Goal: Browse casually

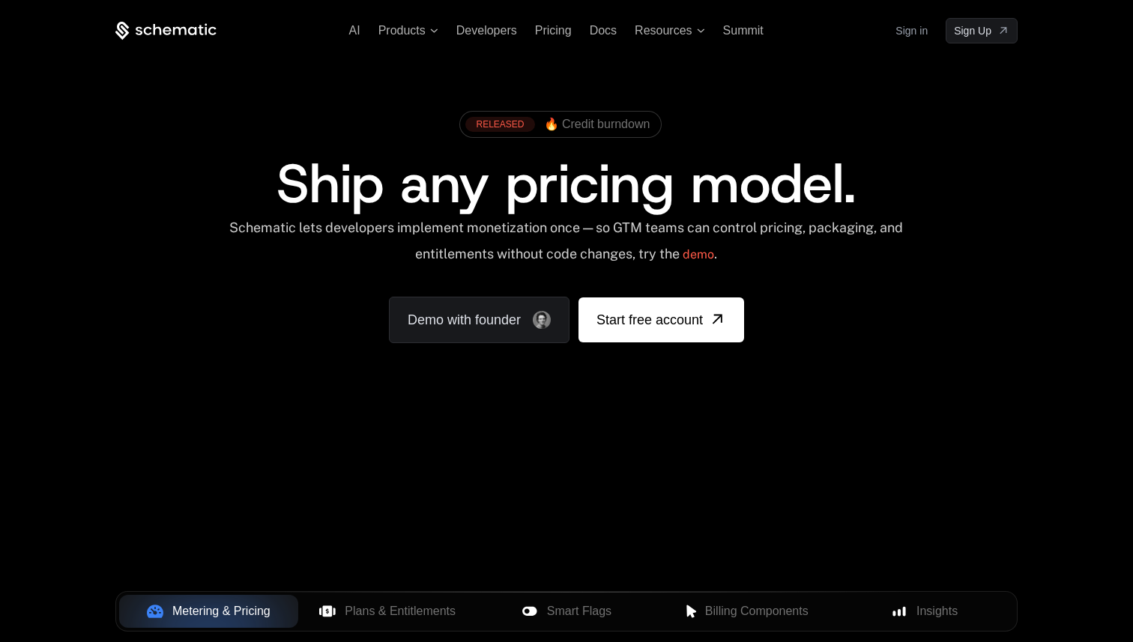
click at [398, 160] on span "Ship any pricing model." at bounding box center [566, 184] width 579 height 72
click at [343, 176] on span "Ship any pricing model." at bounding box center [566, 184] width 579 height 72
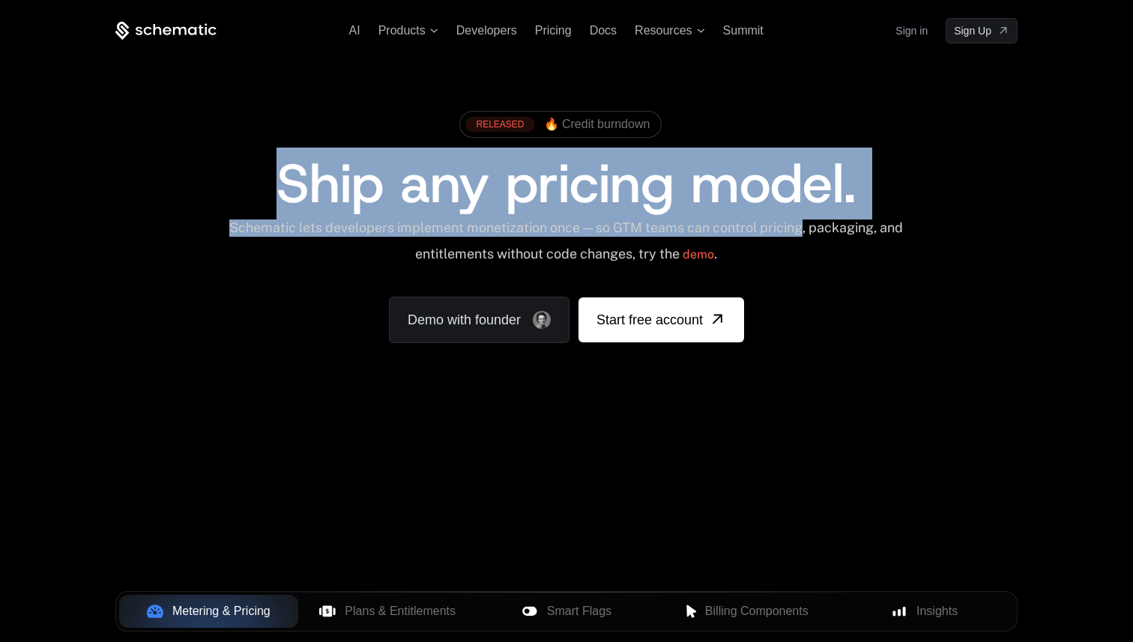
drag, startPoint x: 343, startPoint y: 176, endPoint x: 786, endPoint y: 235, distance: 446.9
click at [786, 235] on div "RELEASED 🔥 Credit burndown Ship any pricing model. Schematic lets developers im…" at bounding box center [566, 223] width 902 height 240
click at [786, 235] on div "Schematic lets developers implement monetization once — so GTM teams can contro…" at bounding box center [566, 246] width 677 height 53
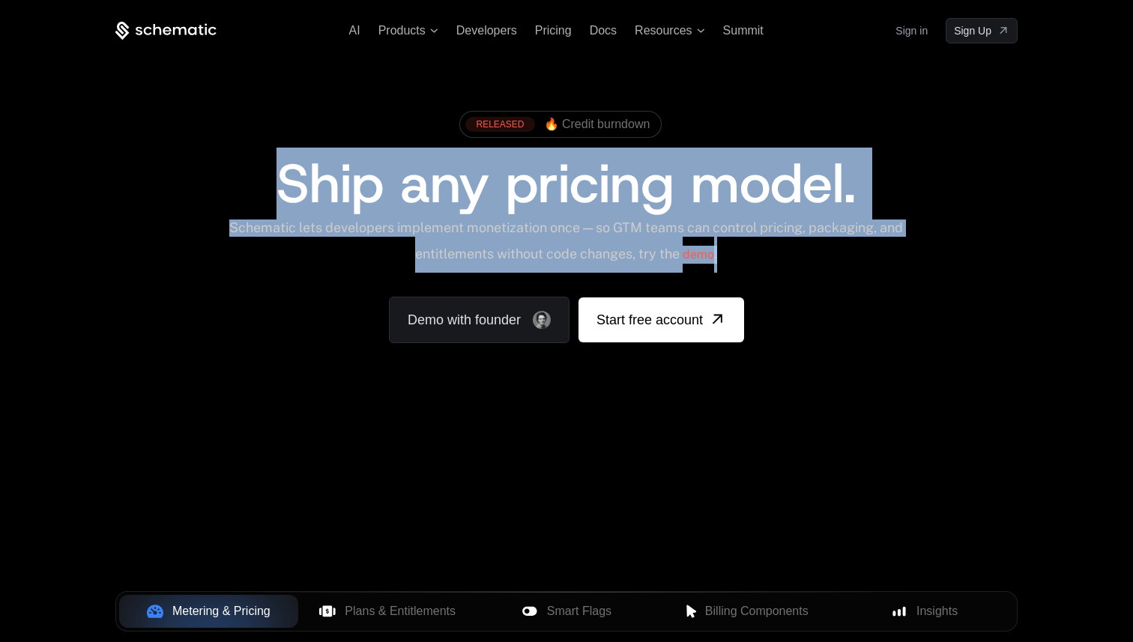
drag, startPoint x: 765, startPoint y: 255, endPoint x: 274, endPoint y: 181, distance: 496.4
click at [274, 181] on div "RELEASED 🔥 Credit burndown Ship any pricing model. Schematic lets developers im…" at bounding box center [566, 223] width 902 height 240
click at [274, 181] on div "Ship any pricing model." at bounding box center [567, 184] width 808 height 54
drag, startPoint x: 274, startPoint y: 181, endPoint x: 781, endPoint y: 262, distance: 513.7
click at [781, 262] on div "RELEASED 🔥 Credit burndown Ship any pricing model. Schematic lets developers im…" at bounding box center [566, 223] width 902 height 240
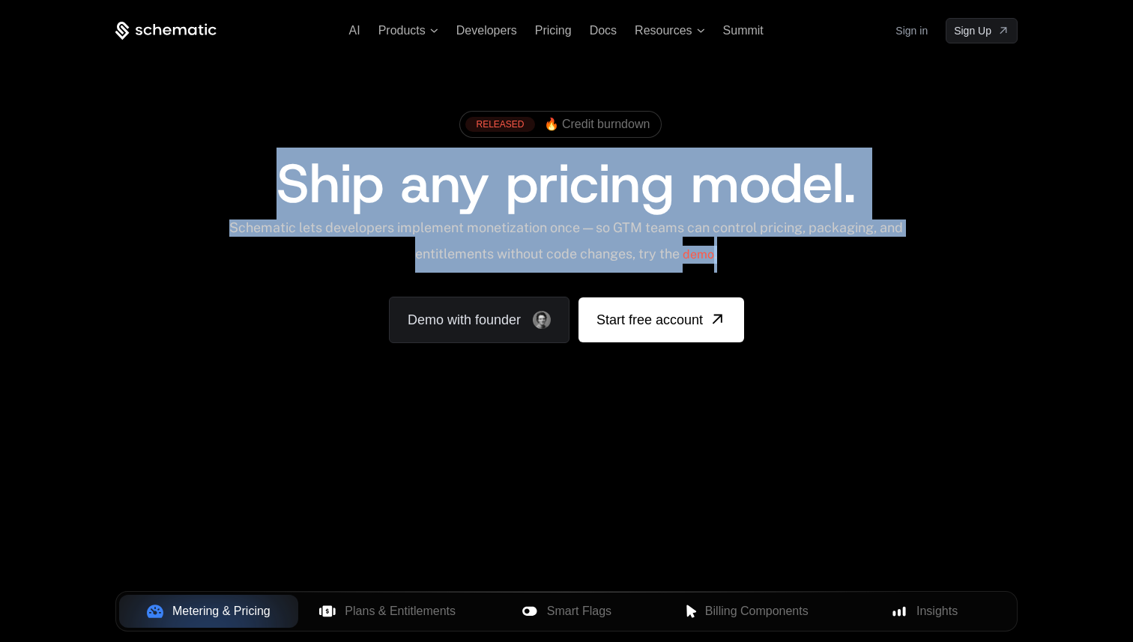
click at [781, 262] on div "Schematic lets developers implement monetization once — so GTM teams can contro…" at bounding box center [566, 246] width 677 height 53
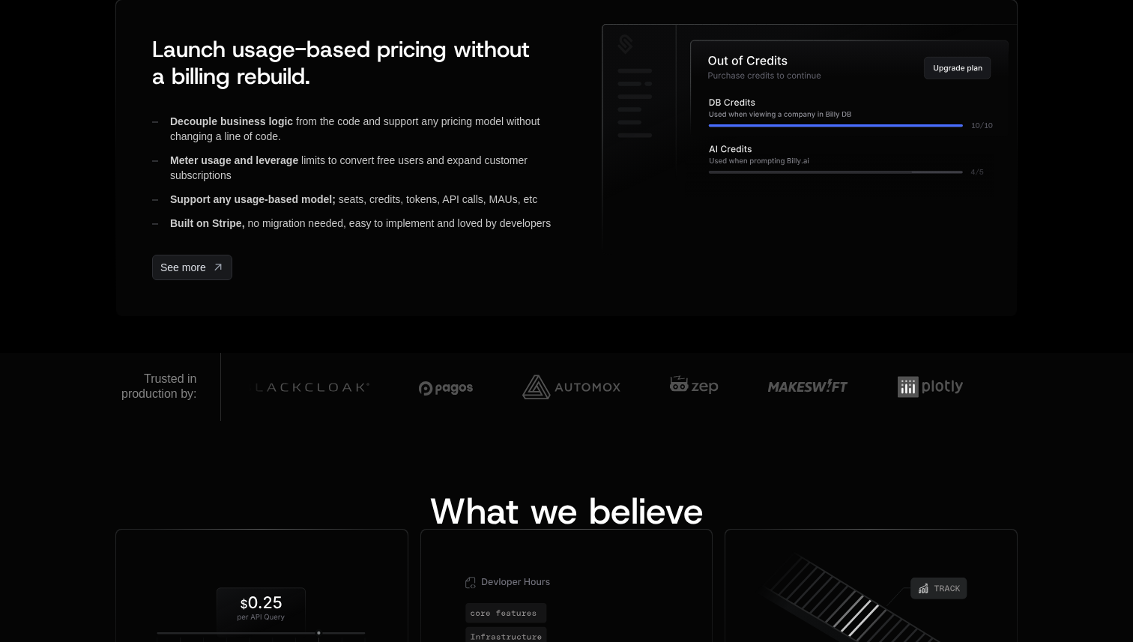
scroll to position [651, 0]
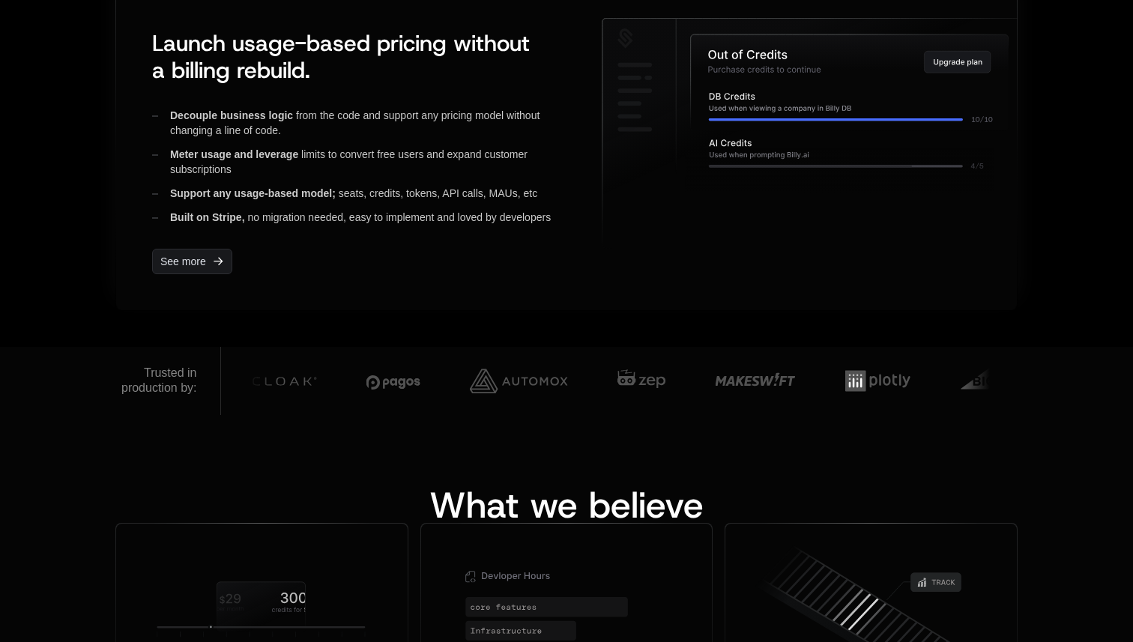
click at [327, 222] on div "Built on Stripe, no migration needed, easy to implement and loved by developers" at bounding box center [365, 217] width 426 height 15
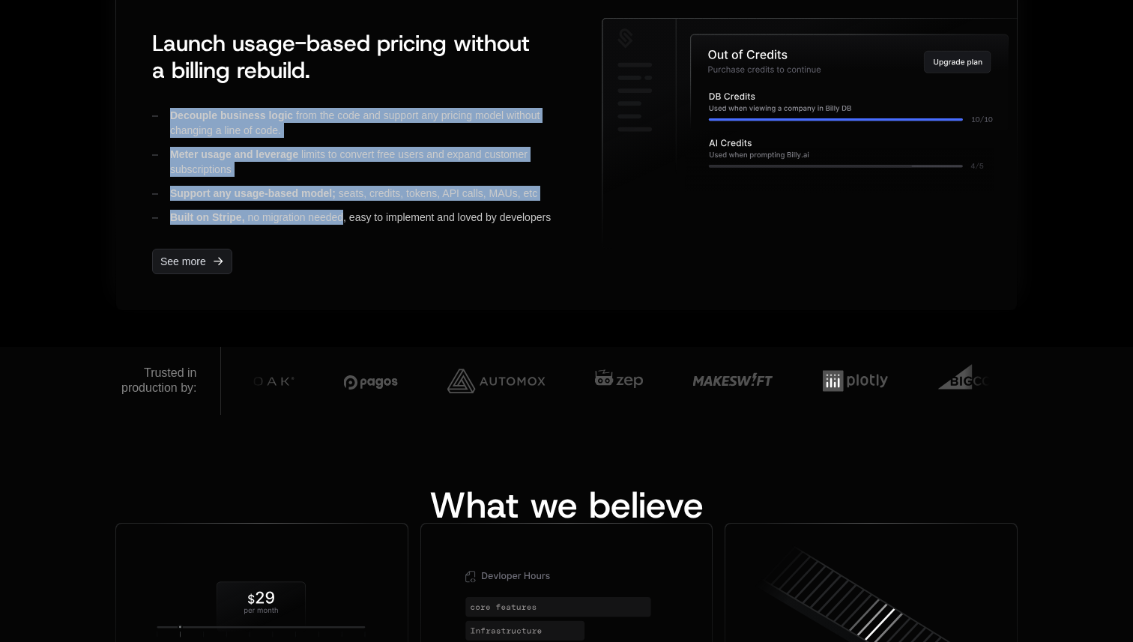
drag, startPoint x: 327, startPoint y: 222, endPoint x: 136, endPoint y: 92, distance: 231.0
click at [136, 92] on div "Launch usage-based pricing without a billing rebuild. Decouple business logic f…" at bounding box center [566, 152] width 901 height 316
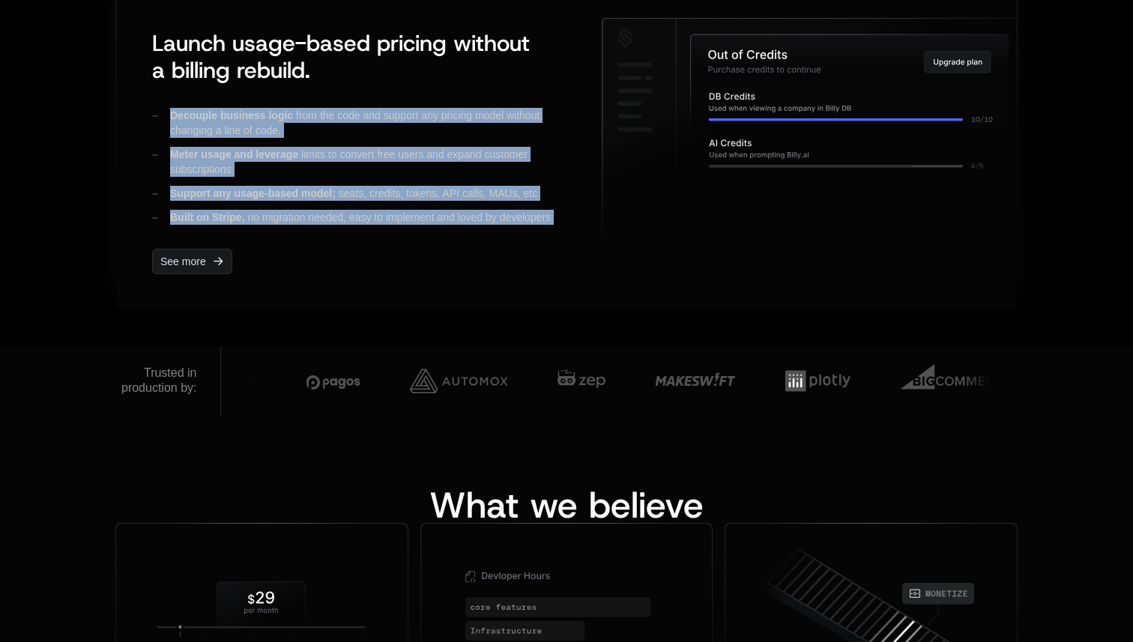
drag, startPoint x: 136, startPoint y: 92, endPoint x: 565, endPoint y: 210, distance: 445.3
click at [565, 210] on div "Launch usage-based pricing without a billing rebuild. Decouple business logic f…" at bounding box center [566, 152] width 901 height 316
click at [565, 210] on div "Built on Stripe, no migration needed, easy to implement and loved by developers" at bounding box center [365, 217] width 426 height 15
drag, startPoint x: 565, startPoint y: 210, endPoint x: 179, endPoint y: 94, distance: 403.1
click at [179, 94] on div "Launch usage-based pricing without a billing rebuild. Decouple business logic f…" at bounding box center [359, 152] width 438 height 268
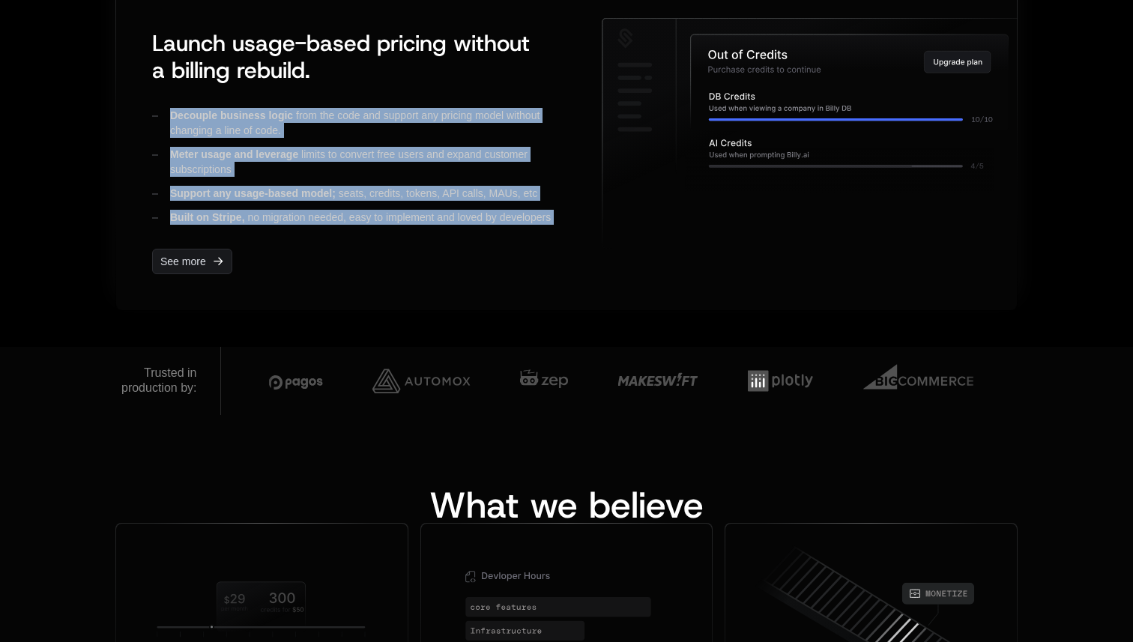
click at [179, 94] on div "Launch usage-based pricing without a billing rebuild. Decouple business logic f…" at bounding box center [359, 152] width 438 height 268
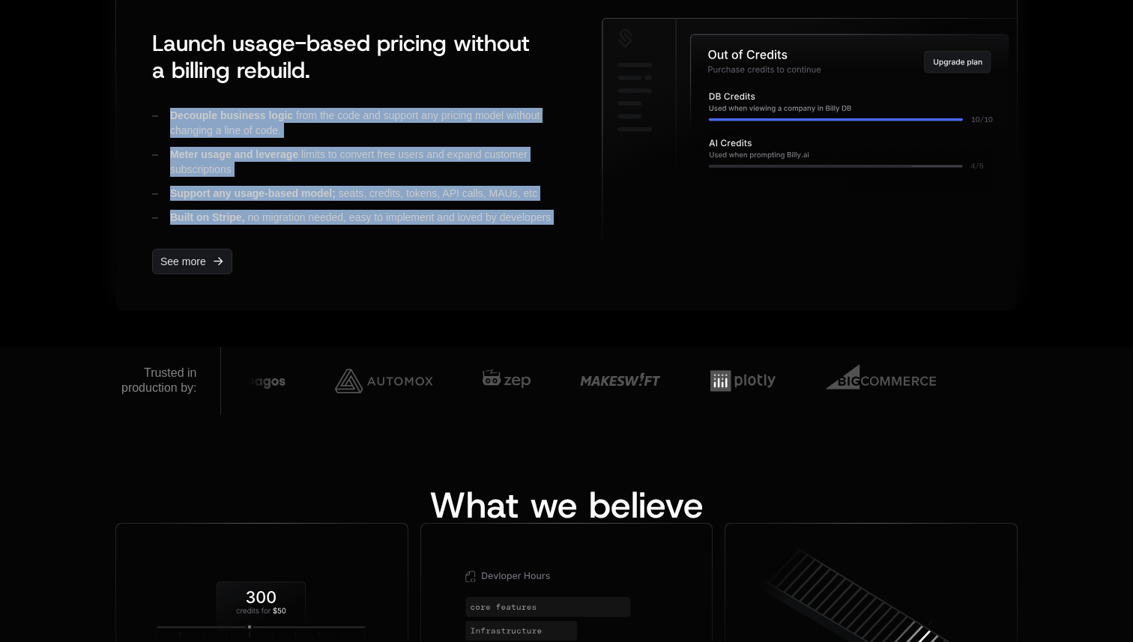
drag, startPoint x: 179, startPoint y: 94, endPoint x: 555, endPoint y: 216, distance: 395.6
click at [555, 216] on div "Launch usage-based pricing without a billing rebuild. Decouple business logic f…" at bounding box center [359, 152] width 438 height 268
click at [555, 216] on div "Built on Stripe, no migration needed, easy to implement and loved by developers" at bounding box center [365, 217] width 426 height 15
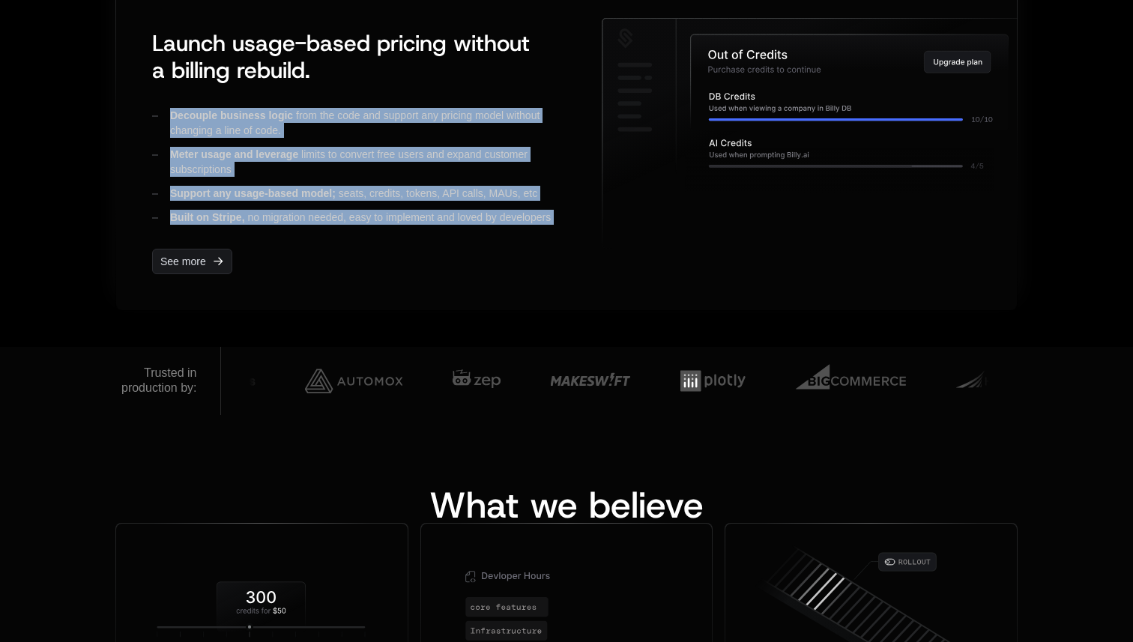
drag, startPoint x: 555, startPoint y: 216, endPoint x: 171, endPoint y: 115, distance: 397.6
click at [171, 115] on div "Decouple business logic from the code and support any pricing model without cha…" at bounding box center [365, 166] width 426 height 117
click at [171, 115] on span "Decouple business logic" at bounding box center [231, 115] width 123 height 12
drag, startPoint x: 171, startPoint y: 115, endPoint x: 467, endPoint y: 228, distance: 317.0
click at [467, 228] on div "Launch usage-based pricing without a billing rebuild. Decouple business logic f…" at bounding box center [359, 152] width 438 height 268
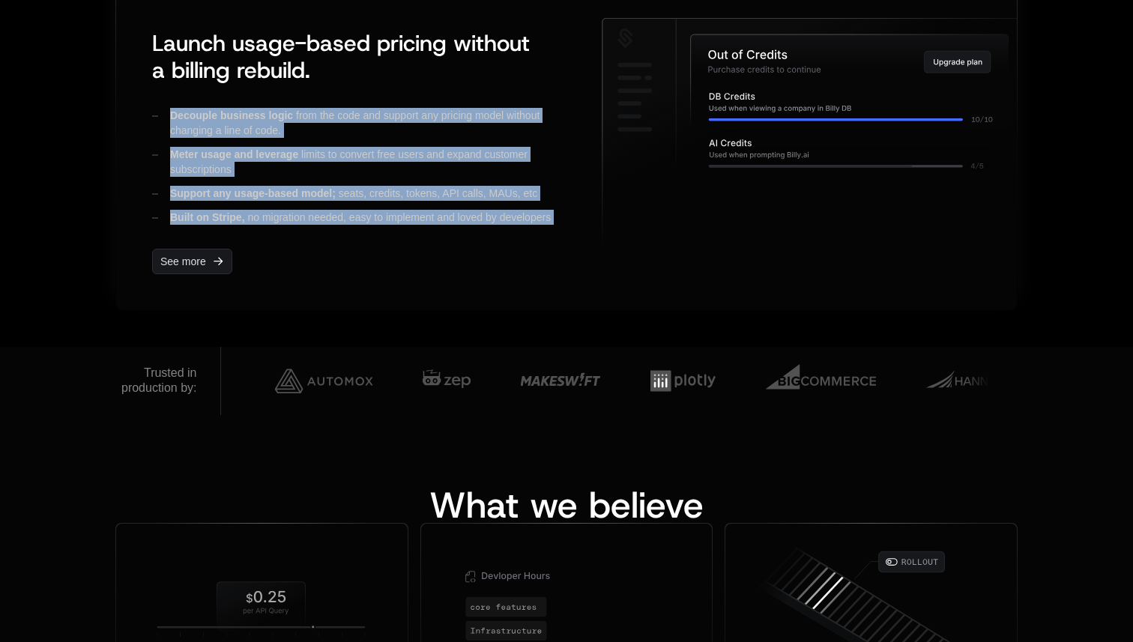
click at [467, 228] on div "Launch usage-based pricing without a billing rebuild. Decouple business logic f…" at bounding box center [359, 152] width 438 height 268
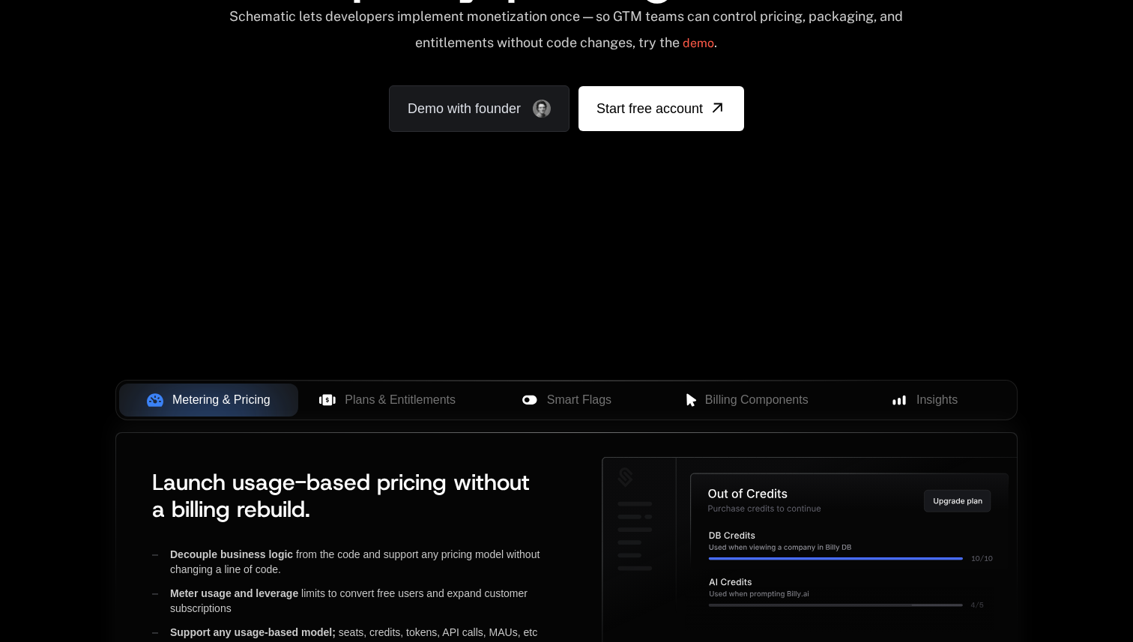
scroll to position [0, 0]
